Goal: Task Accomplishment & Management: Use online tool/utility

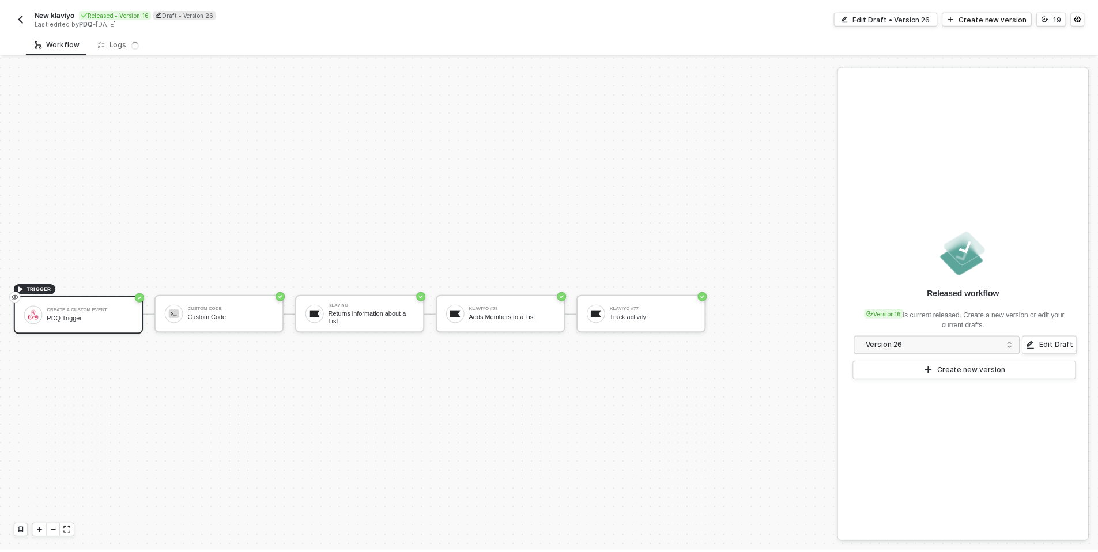
scroll to position [21, 0]
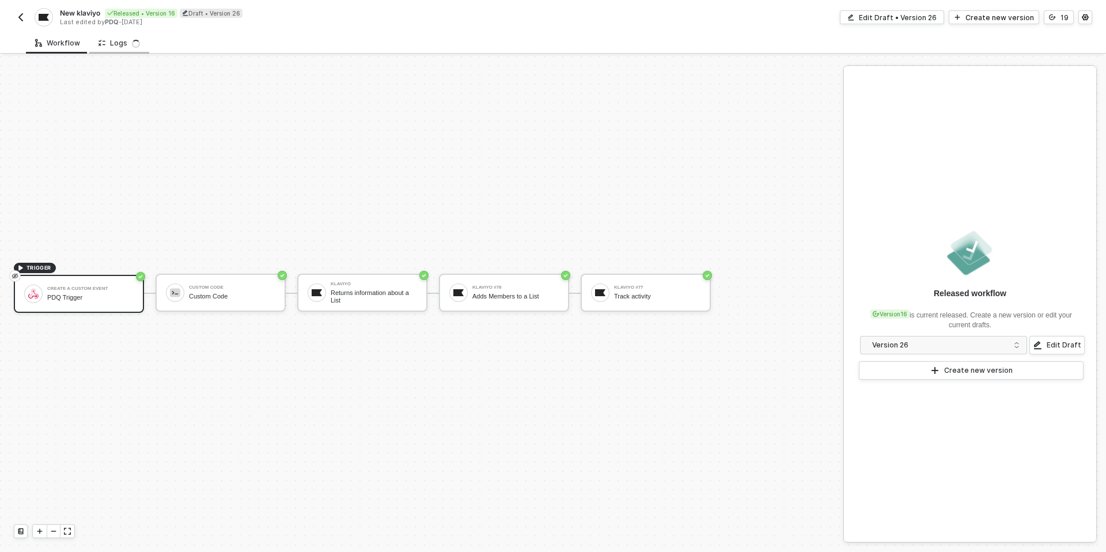
click at [132, 46] on span "icon-loader" at bounding box center [136, 43] width 8 height 9
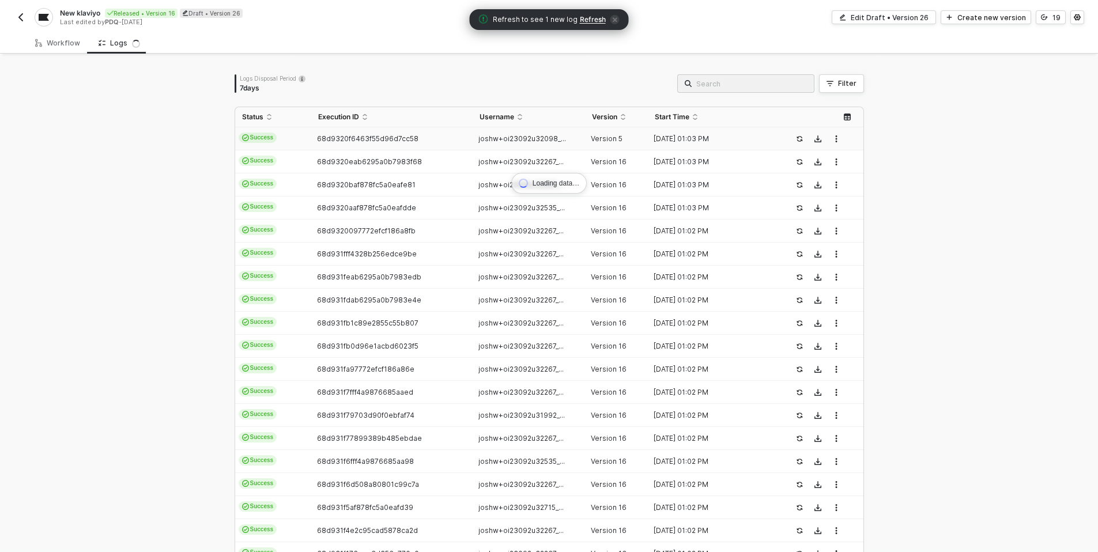
click at [378, 134] on span "68d9320f6463f55d96d7cc58" at bounding box center [367, 138] width 101 height 9
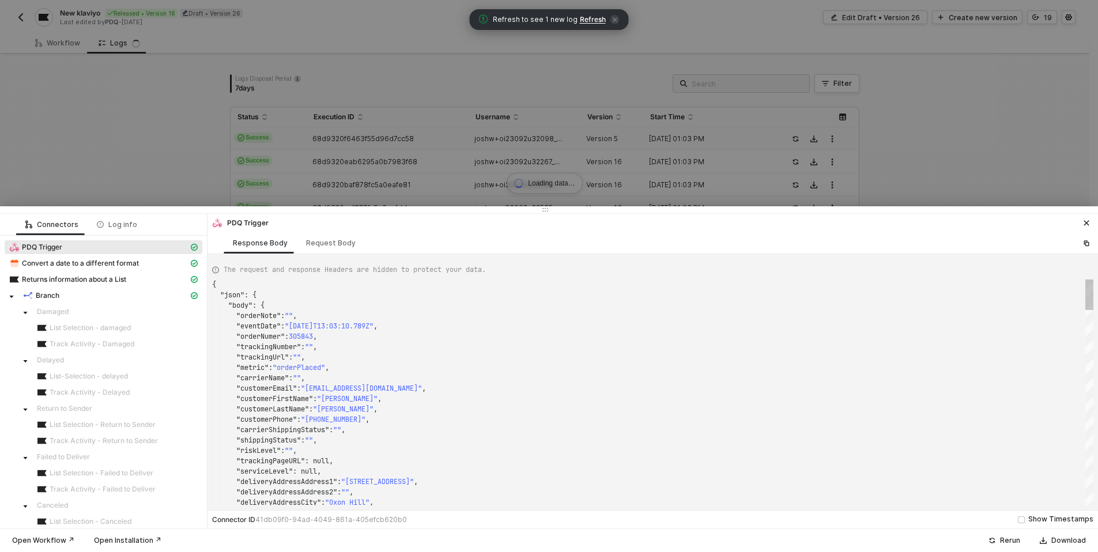
scroll to position [104, 0]
click at [150, 148] on div at bounding box center [549, 276] width 1098 height 552
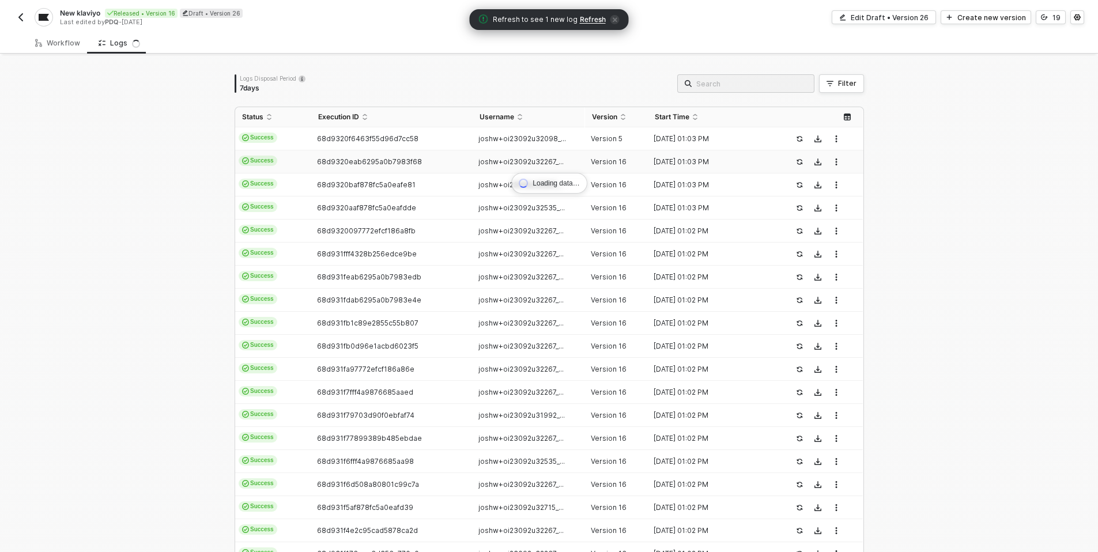
click at [285, 163] on td "Success" at bounding box center [273, 161] width 76 height 23
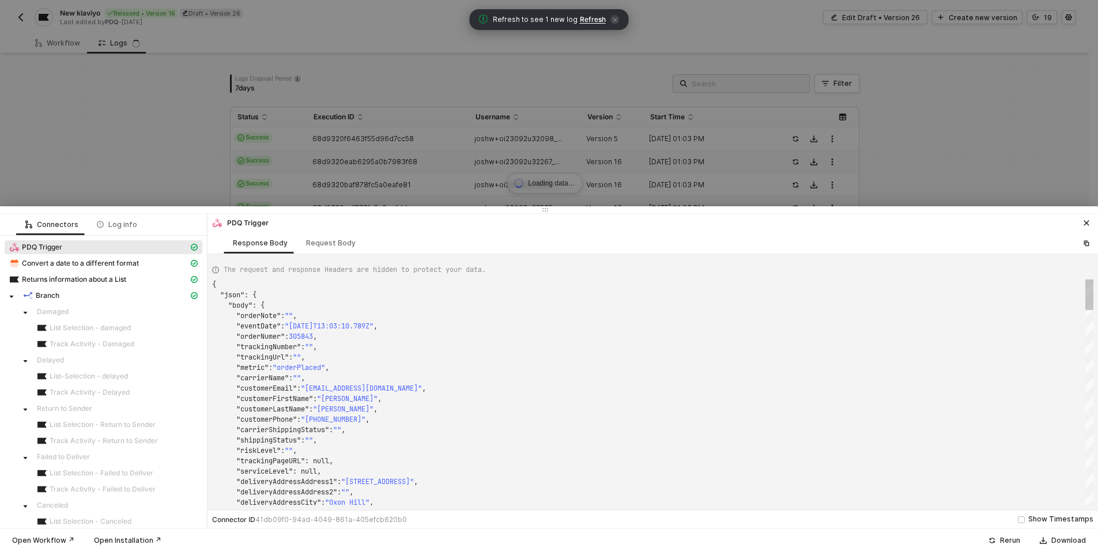
type textarea "{ "json": { "body": { "orderNote": "", "eventDate": "[DATE]T13:03:10.059Z", "or…"
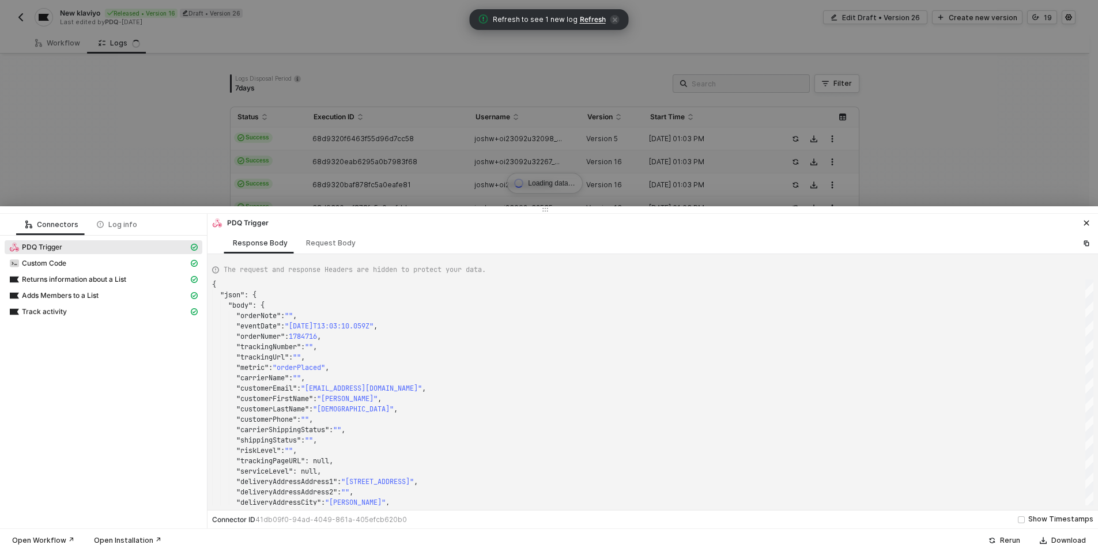
click at [151, 170] on div at bounding box center [549, 276] width 1098 height 552
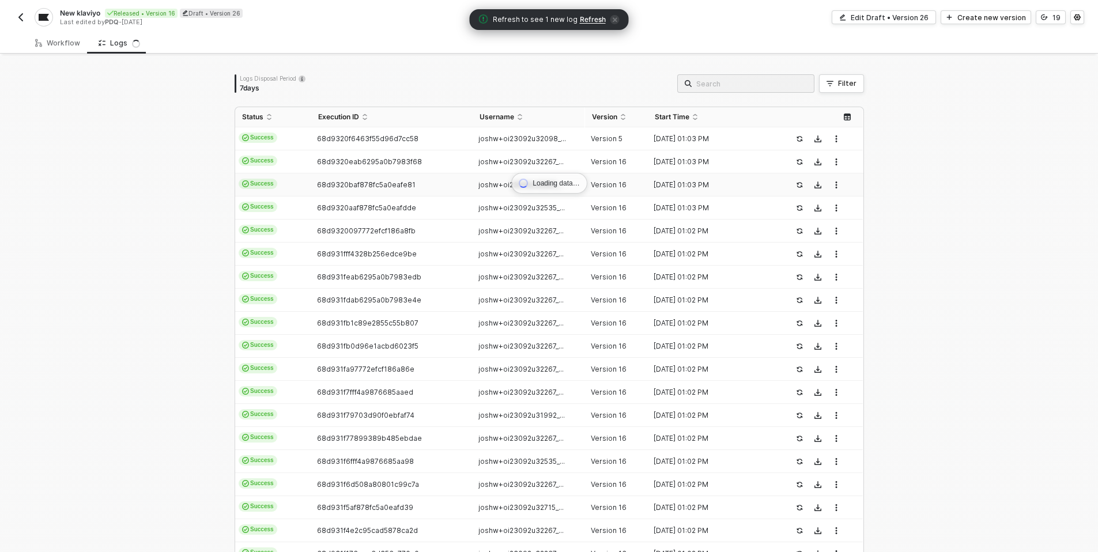
click at [302, 180] on td "Success" at bounding box center [273, 184] width 76 height 23
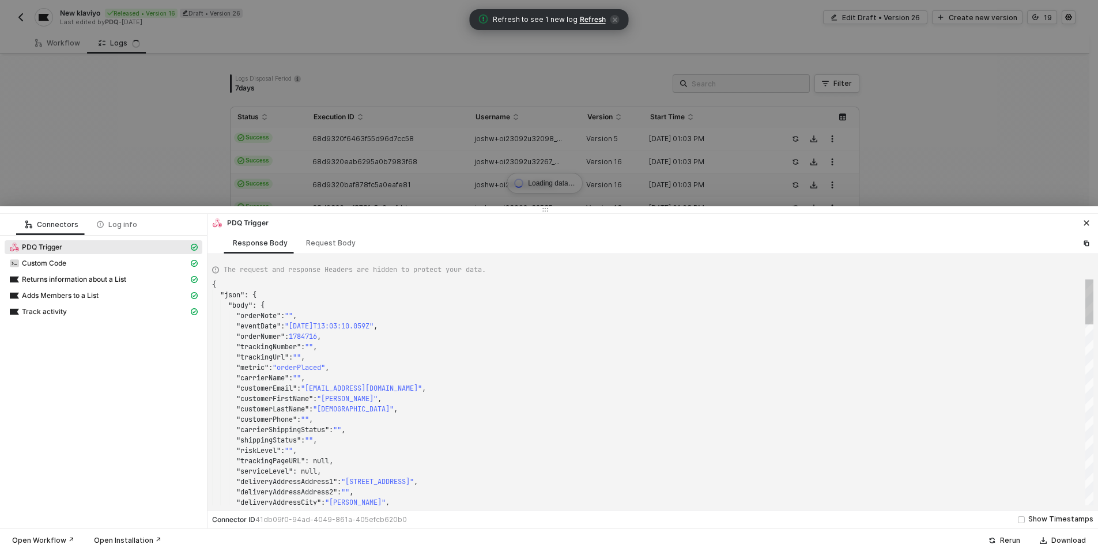
type textarea "{ "json": { "body": { "orderNote": "", "eventDate": "[DATE]T13:03:07.200Z", "or…"
click at [153, 178] on div at bounding box center [549, 276] width 1098 height 552
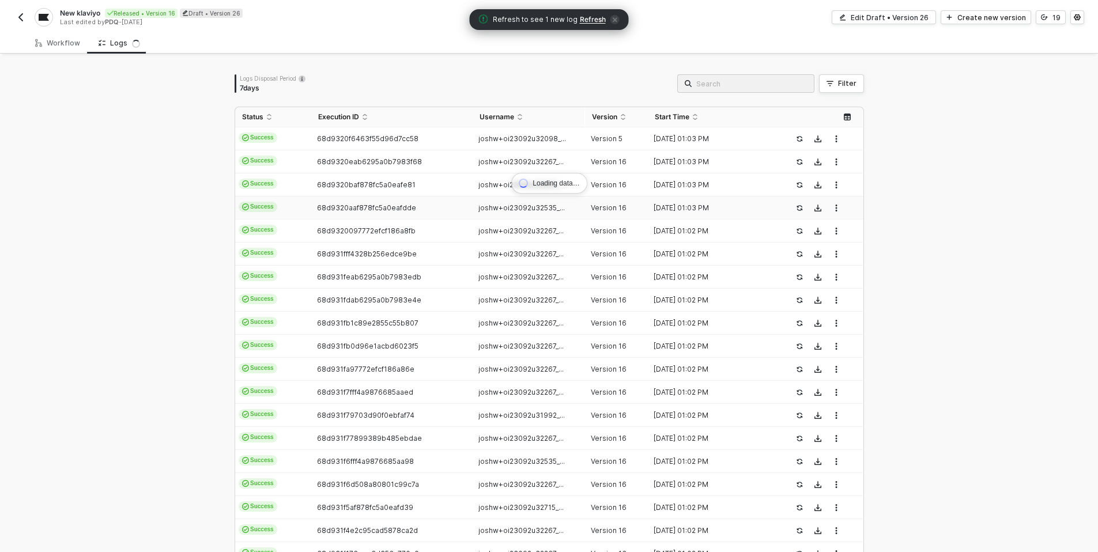
click at [295, 204] on td "Success" at bounding box center [273, 208] width 76 height 23
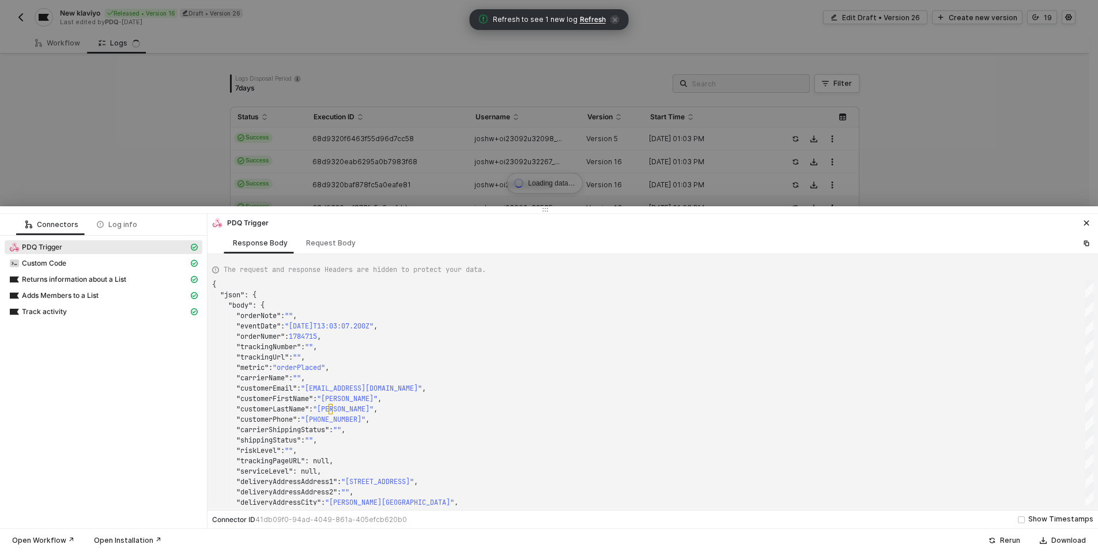
type textarea "{ "json": { "body": { "orderNote": "", "eventDate": "[DATE]T13:03:05.780Z", "or…"
click at [167, 191] on div at bounding box center [549, 276] width 1098 height 552
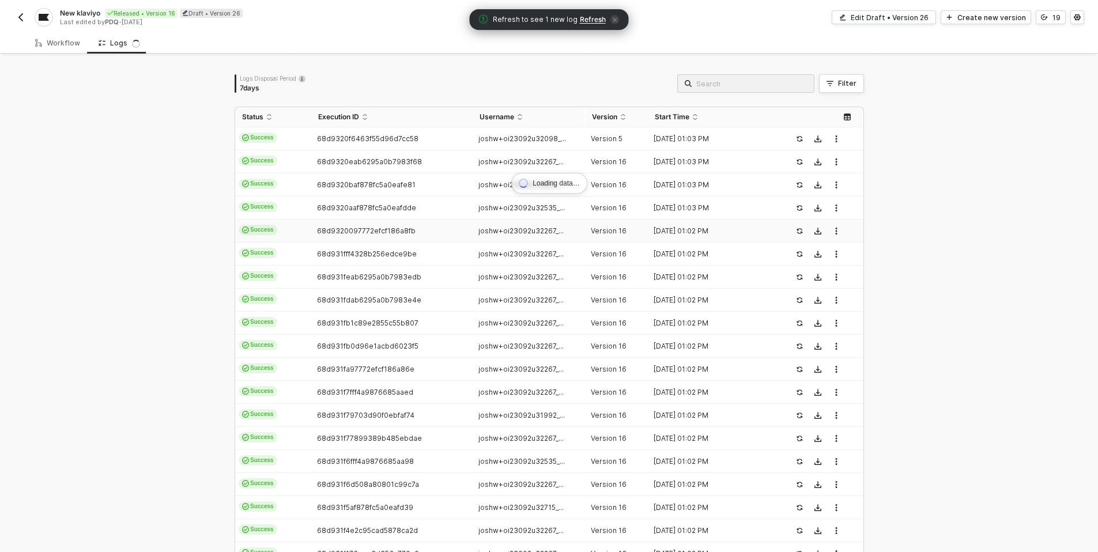
click at [319, 227] on span "68d9320097772efcf186a8fb" at bounding box center [366, 230] width 99 height 9
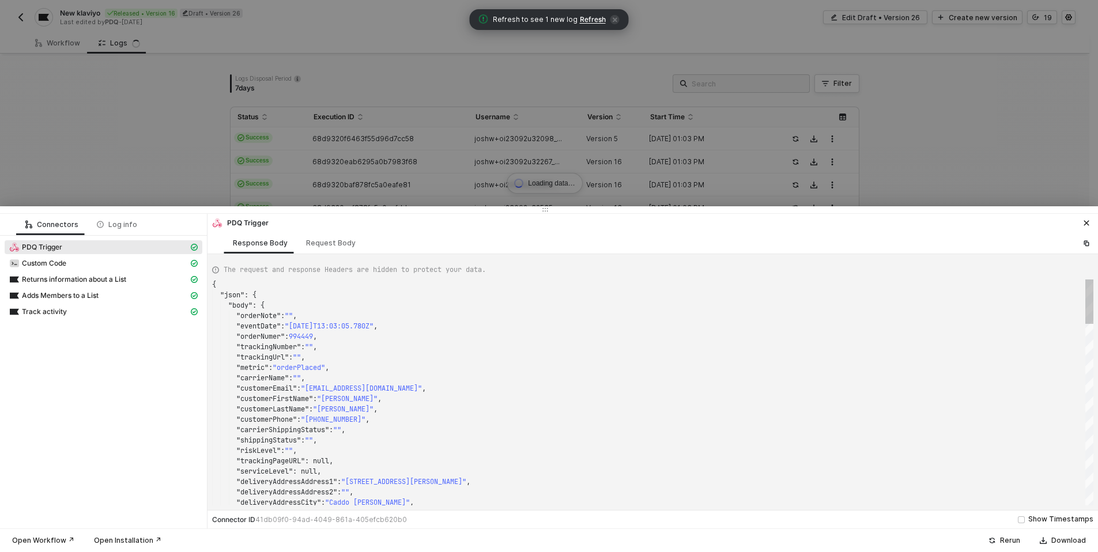
type textarea "{ "json": { "body": { "orderNote": "", "eventDate": "[DATE]T13:02:56.591Z", "or…"
click at [120, 172] on div at bounding box center [549, 276] width 1098 height 552
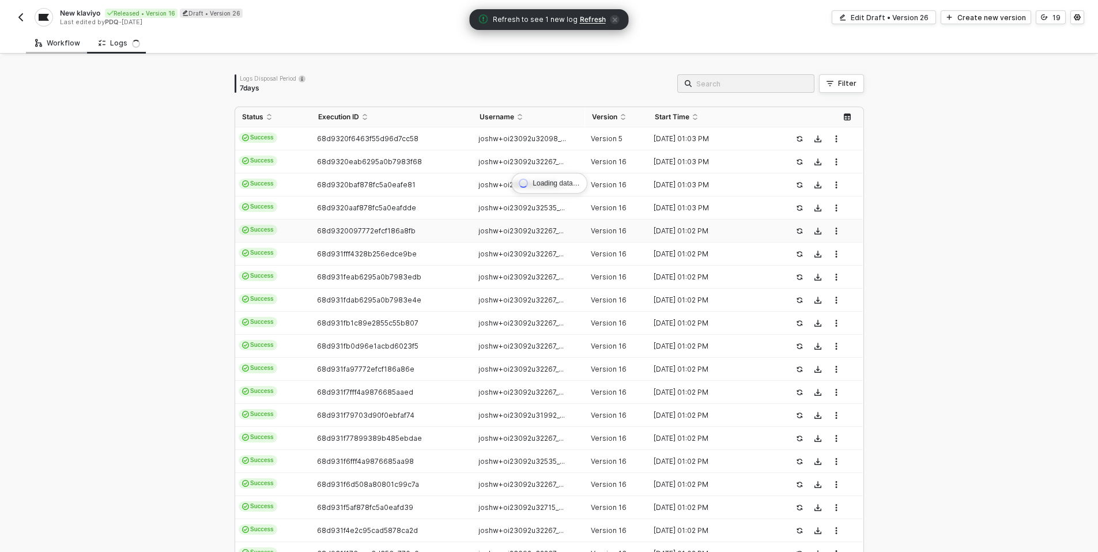
click at [63, 44] on div "Workflow" at bounding box center [57, 43] width 45 height 9
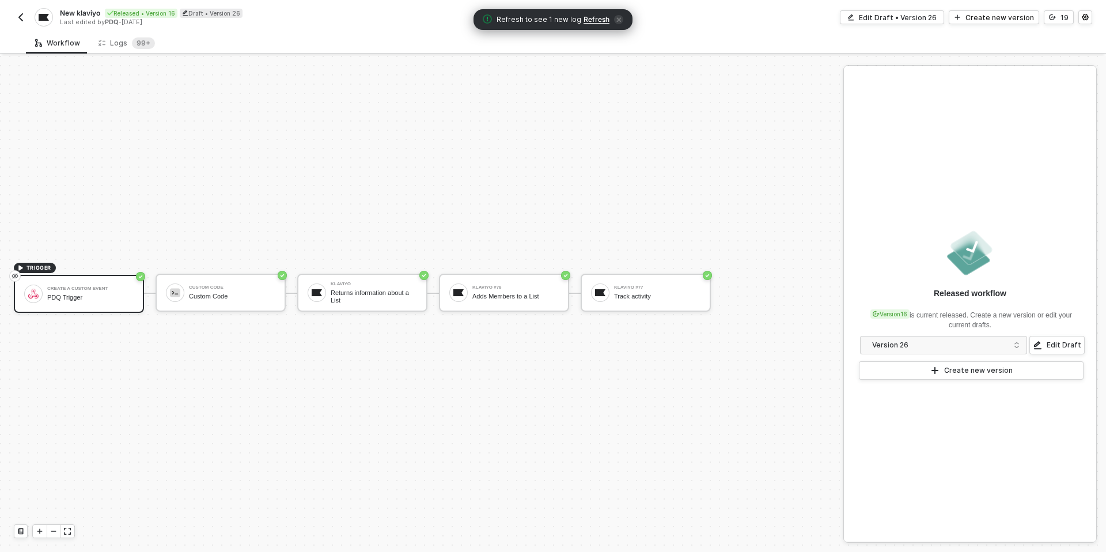
click at [24, 20] on img "button" at bounding box center [20, 17] width 9 height 9
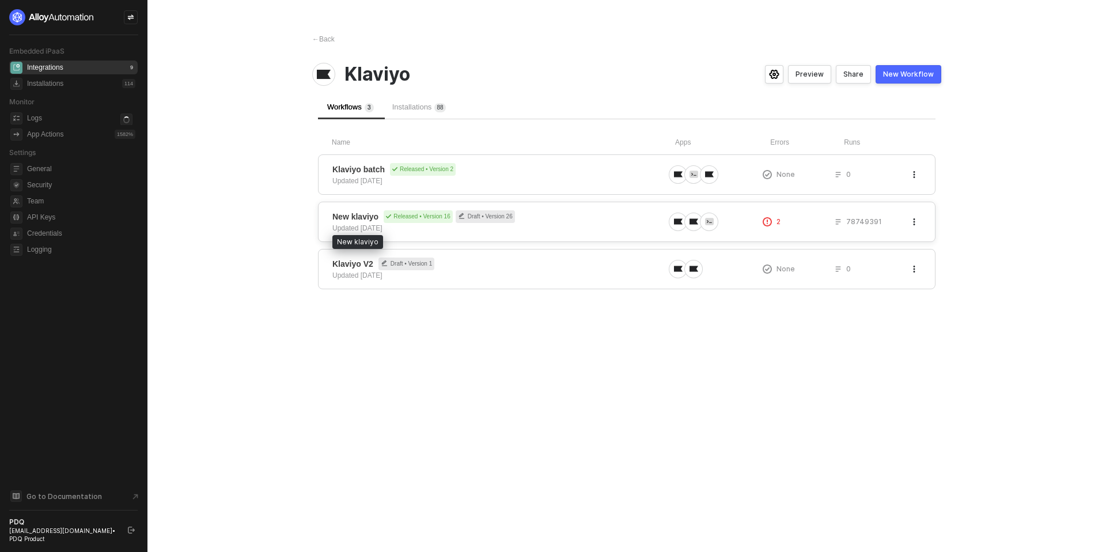
click at [357, 215] on span "New klaviyo" at bounding box center [356, 217] width 46 height 12
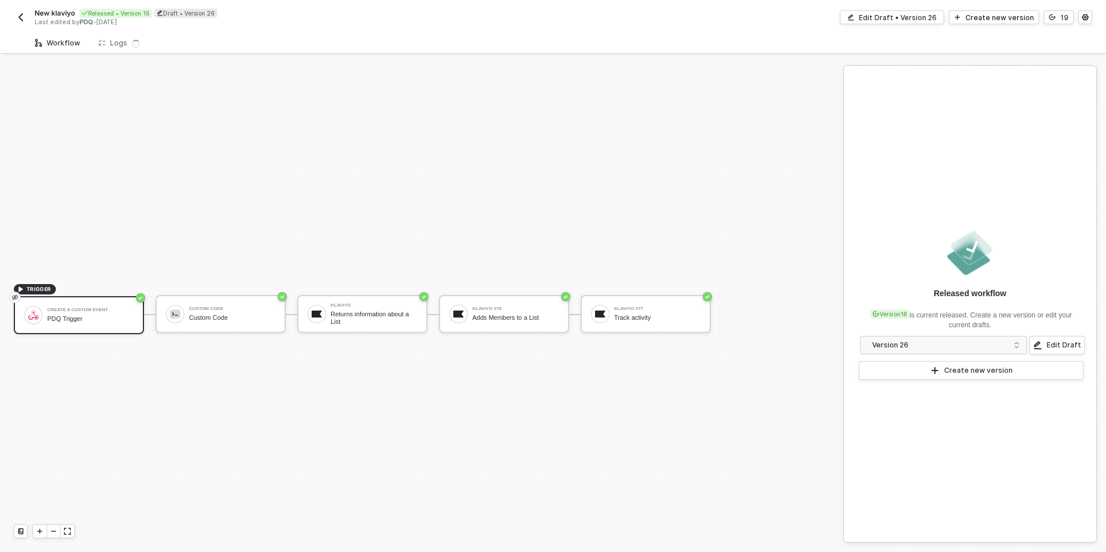
scroll to position [21, 0]
